Goal: Check status: Check status

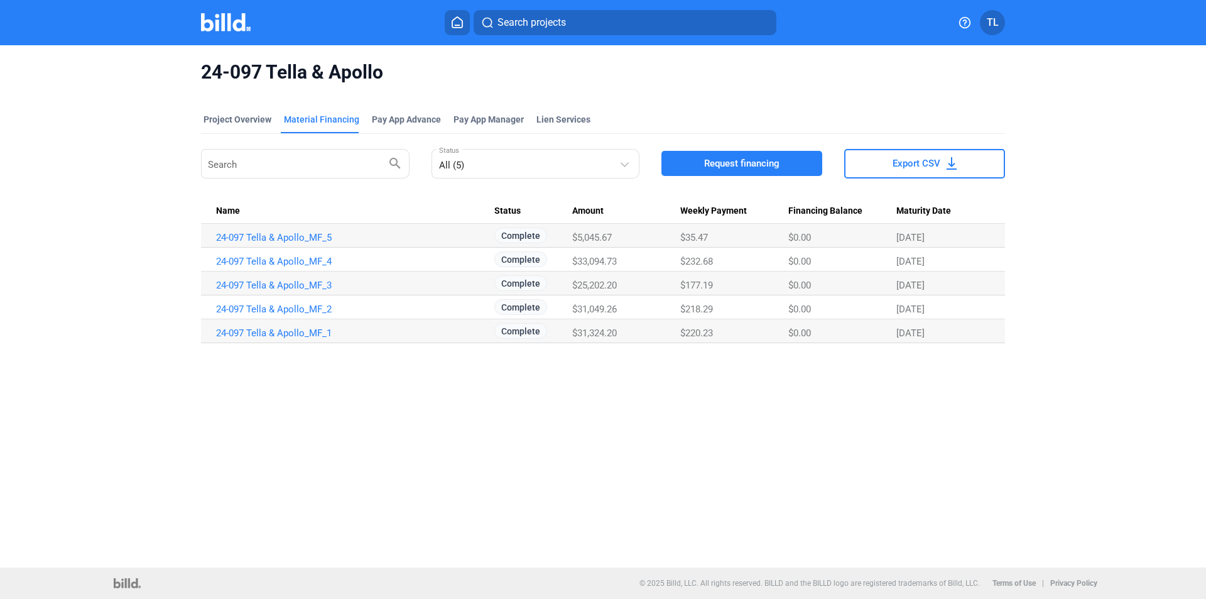
click at [221, 21] on img at bounding box center [226, 22] width 50 height 18
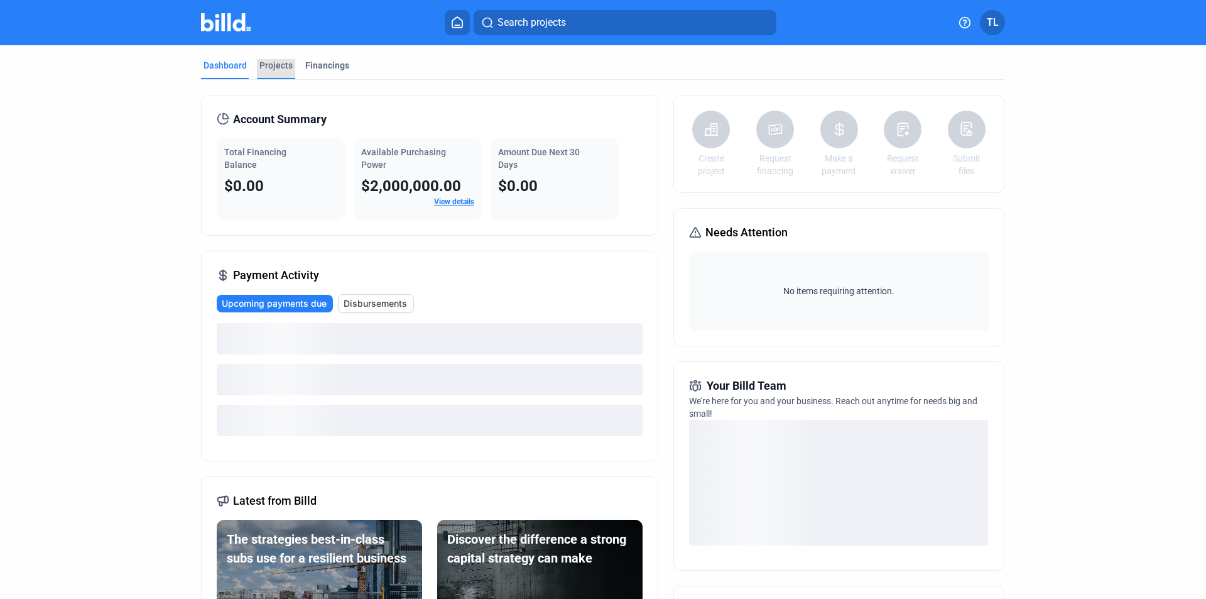
click at [276, 62] on div "Projects" at bounding box center [275, 65] width 33 height 13
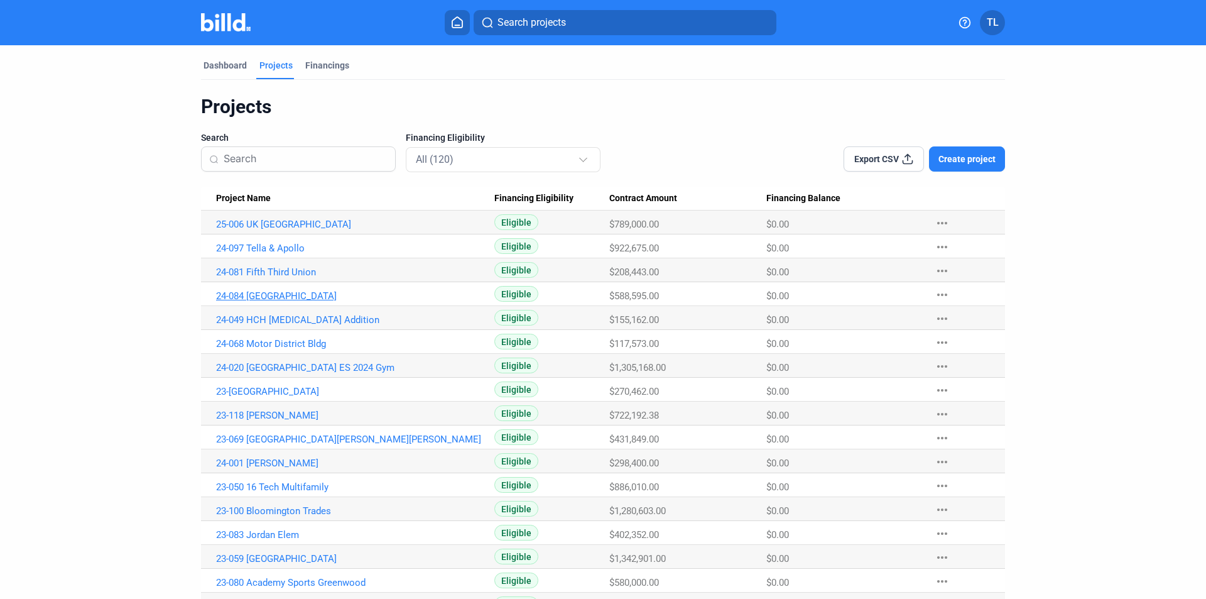
click at [287, 290] on link "24-084 [GEOGRAPHIC_DATA]" at bounding box center [355, 295] width 278 height 11
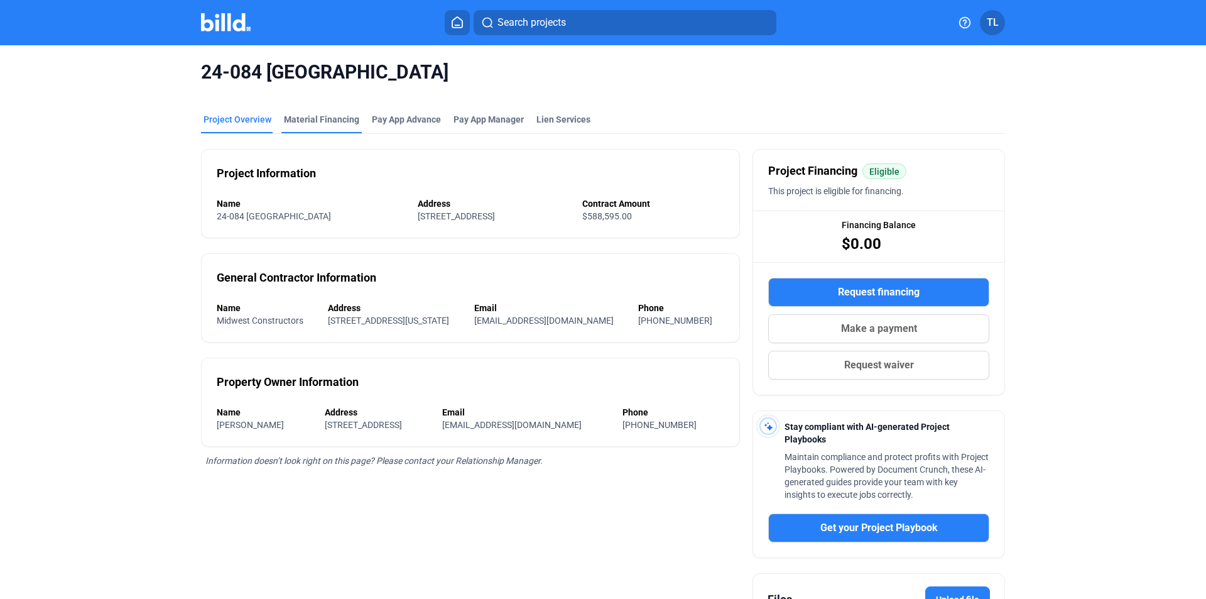
click at [290, 118] on div "Material Financing" at bounding box center [321, 119] width 75 height 13
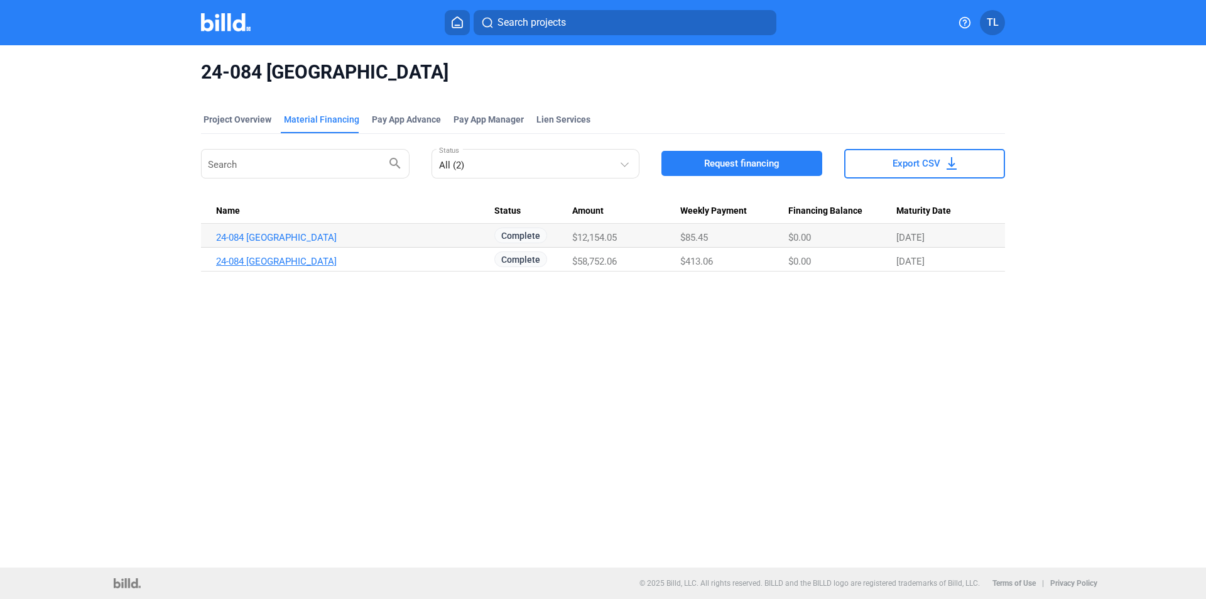
click at [296, 263] on link "24-084 [GEOGRAPHIC_DATA]" at bounding box center [355, 261] width 278 height 11
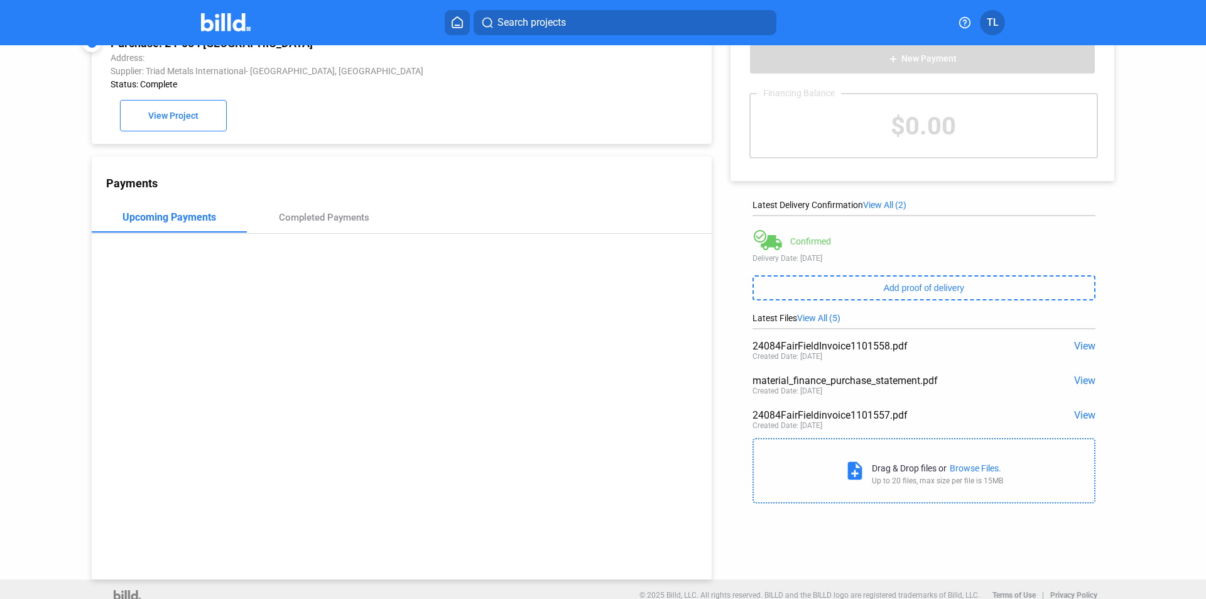
scroll to position [48, 0]
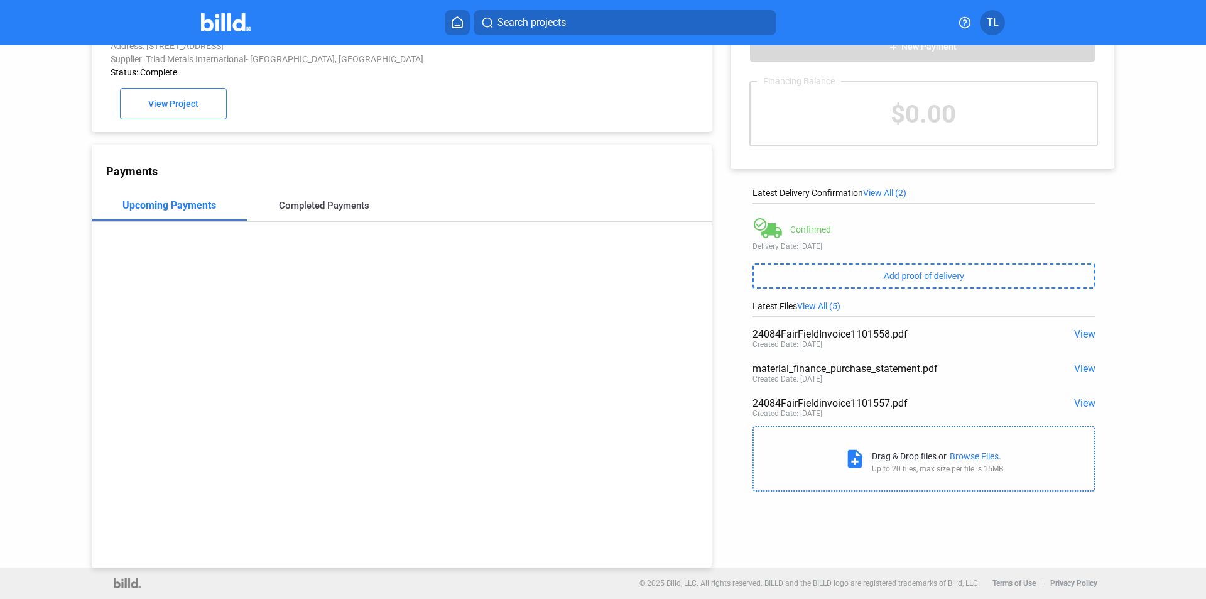
click at [317, 205] on div "Completed Payments" at bounding box center [324, 205] width 90 height 11
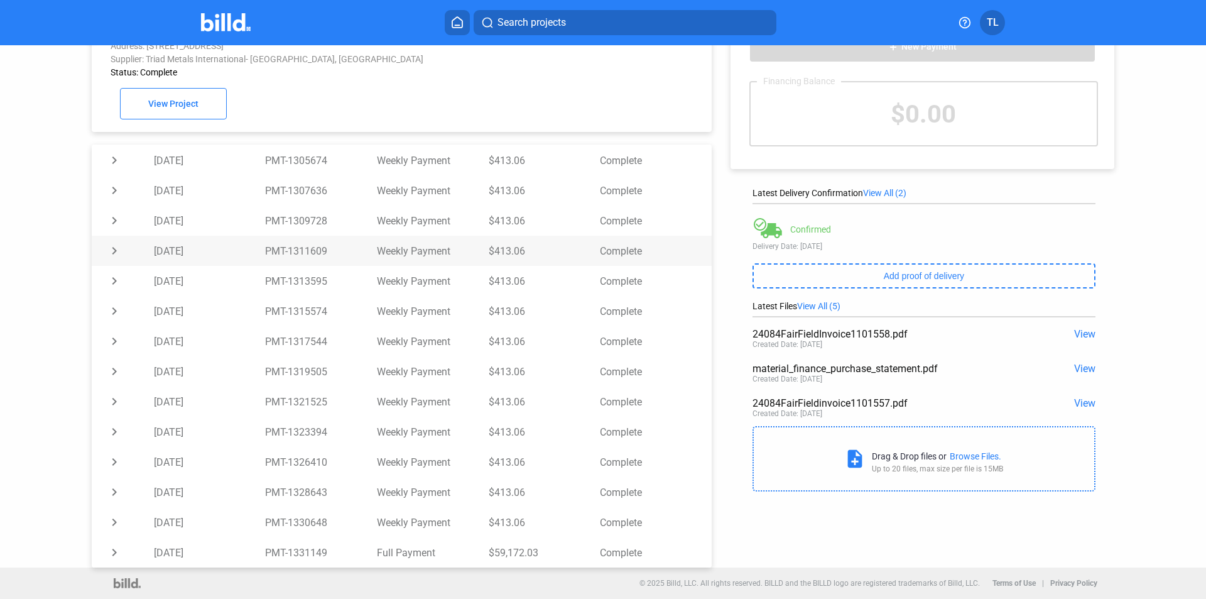
scroll to position [0, 0]
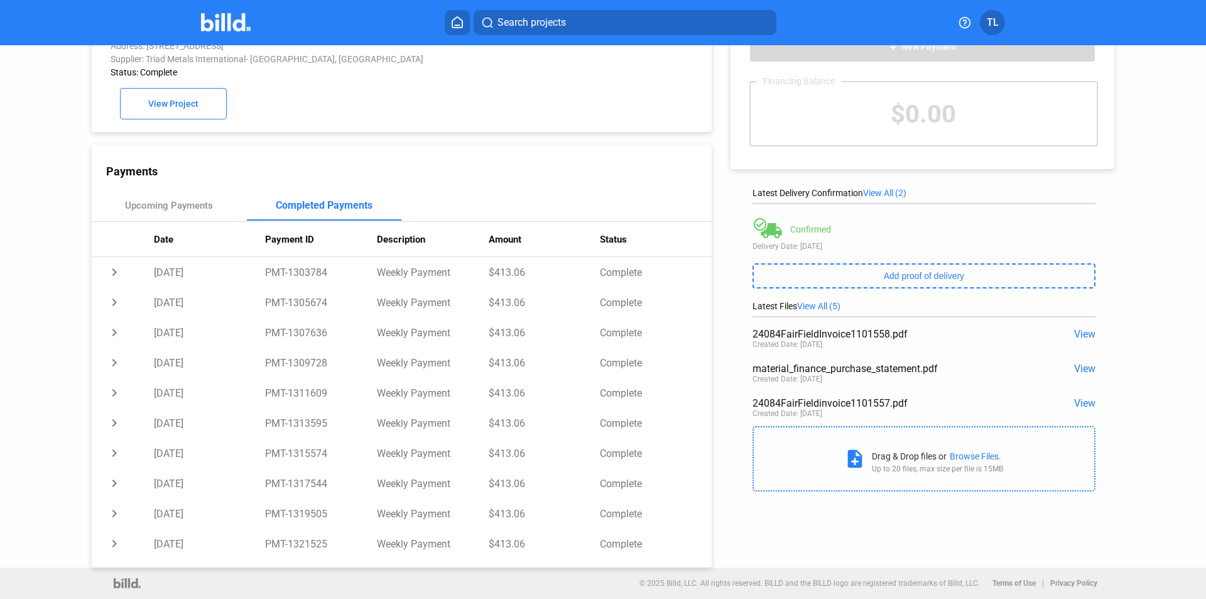
click at [237, 23] on img at bounding box center [226, 22] width 50 height 18
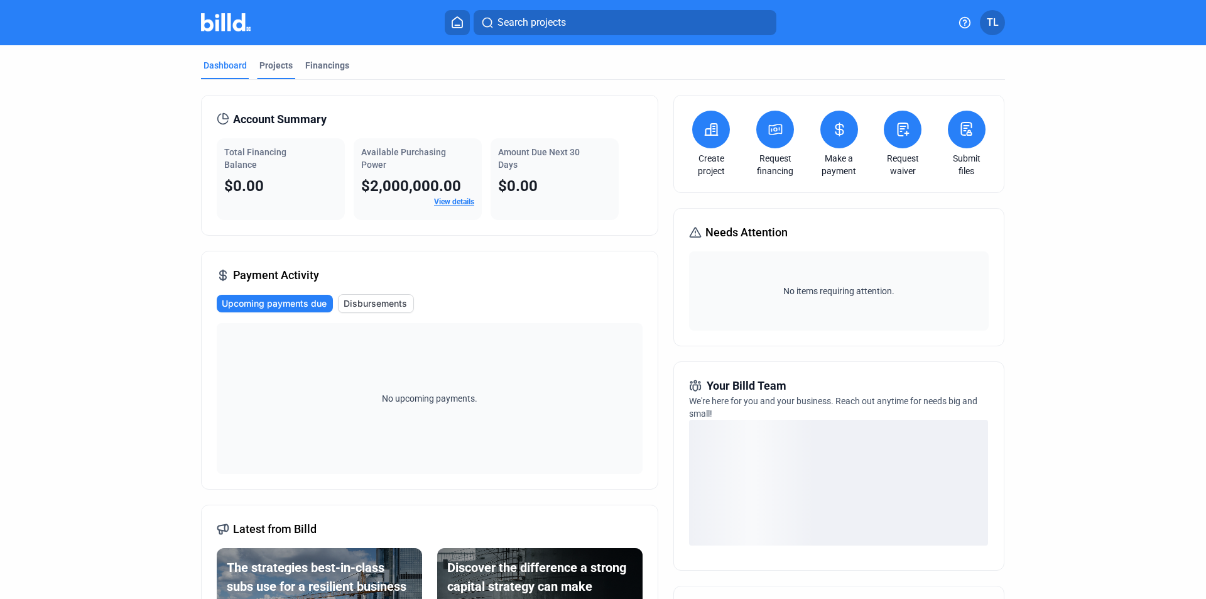
click at [271, 65] on div "Projects" at bounding box center [275, 65] width 33 height 13
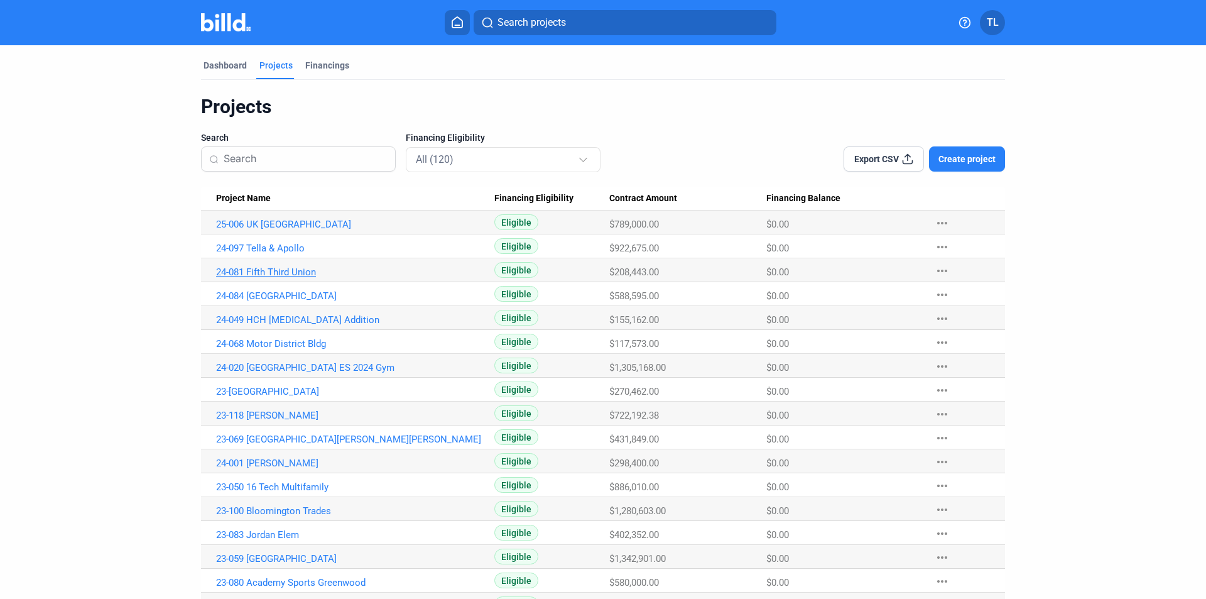
click at [281, 269] on link "24-081 Fifth Third Union" at bounding box center [355, 271] width 278 height 11
click at [245, 243] on link "24-097 Tella & Apollo" at bounding box center [355, 247] width 278 height 11
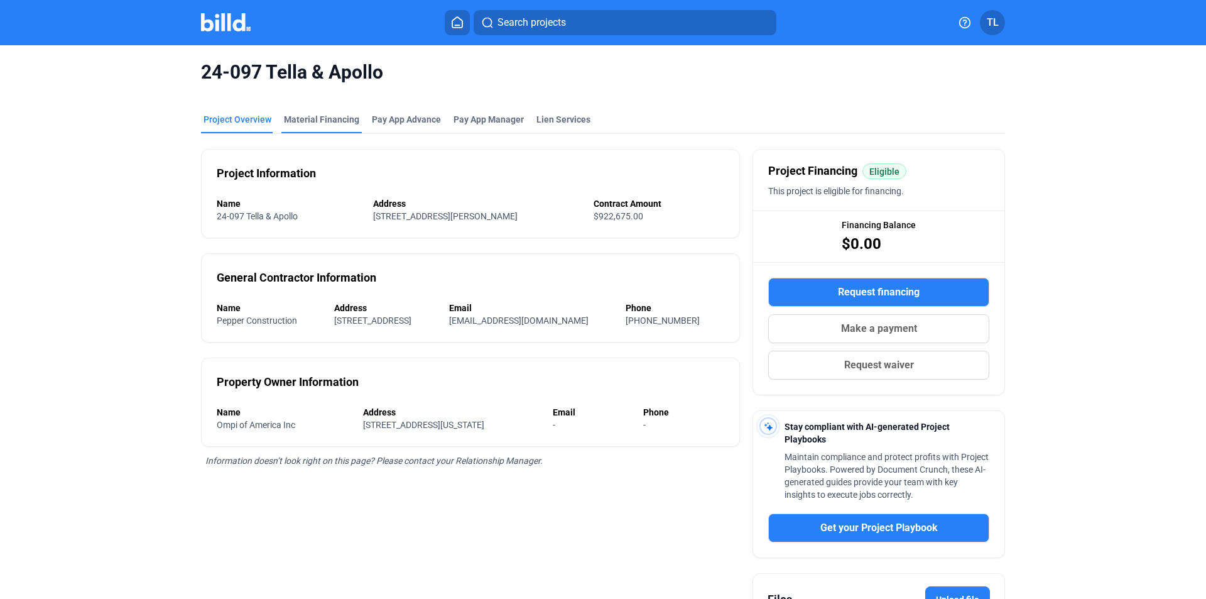
click at [288, 121] on div "Material Financing" at bounding box center [321, 119] width 75 height 13
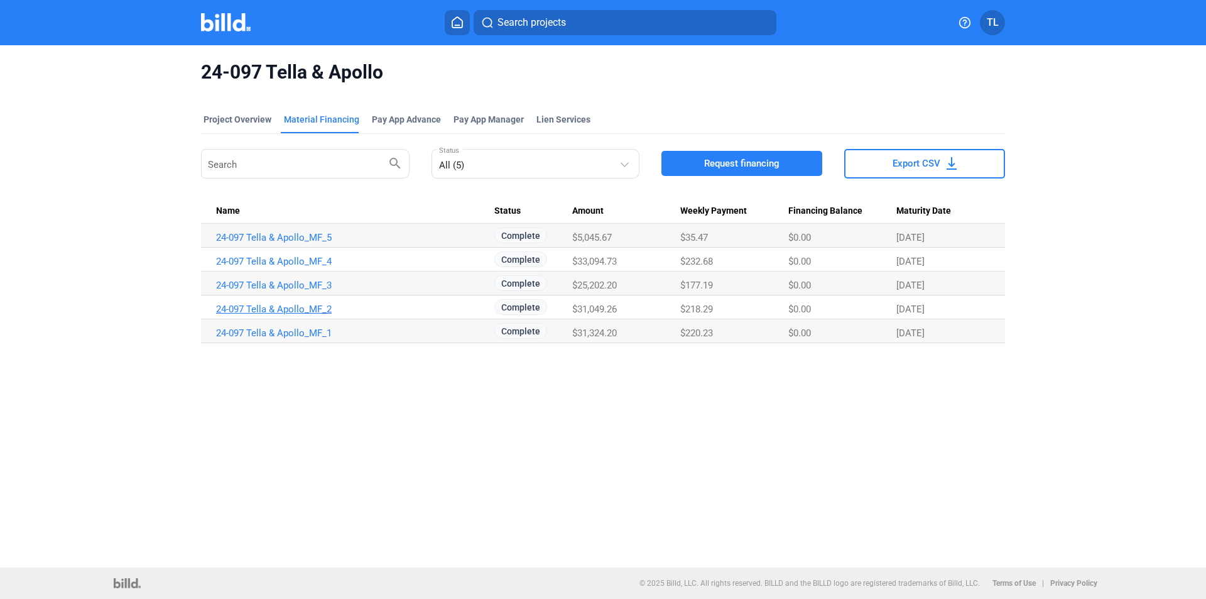
click at [318, 311] on link "24-097 Tella & Apollo_MF_2" at bounding box center [355, 308] width 278 height 11
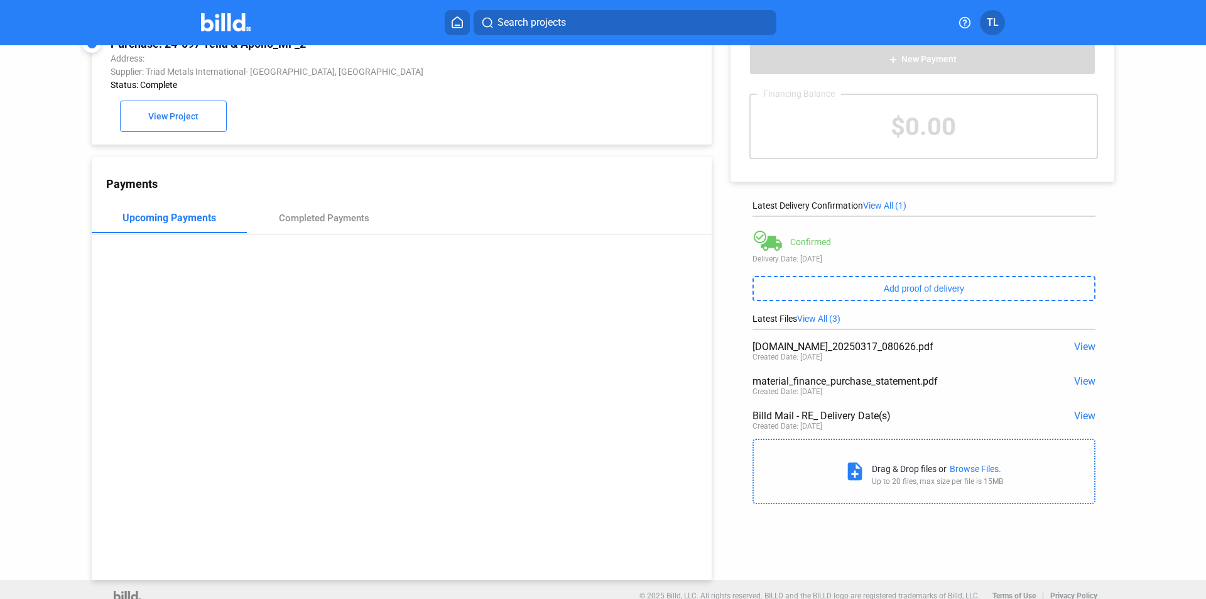
scroll to position [48, 0]
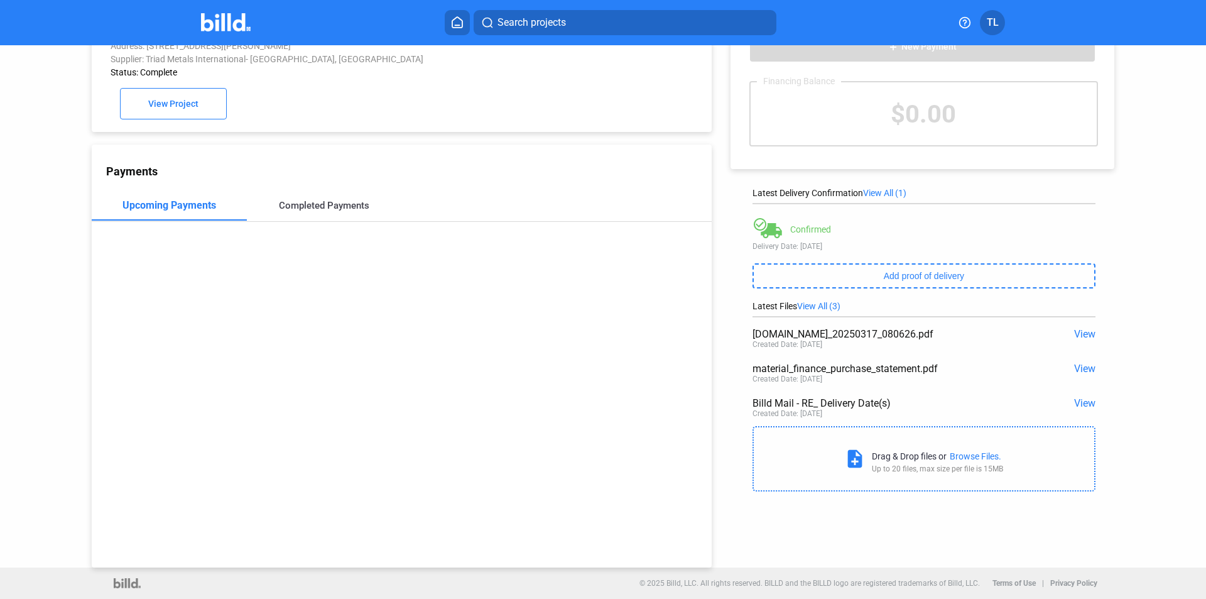
click at [317, 204] on div "Completed Payments" at bounding box center [324, 205] width 90 height 11
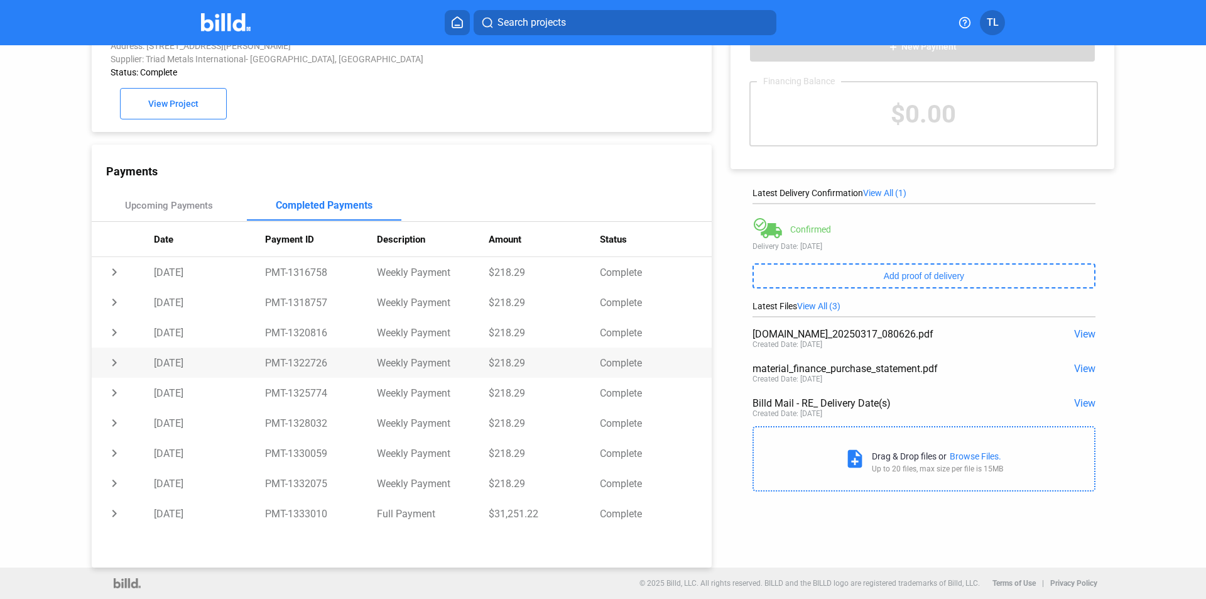
scroll to position [0, 0]
